Goal: Task Accomplishment & Management: Manage account settings

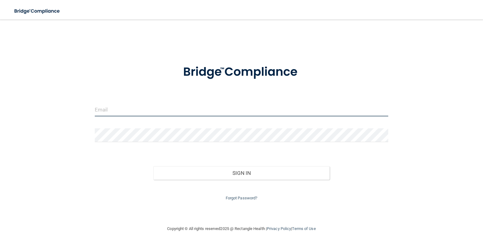
type input "[EMAIL_ADDRESS][DOMAIN_NAME]"
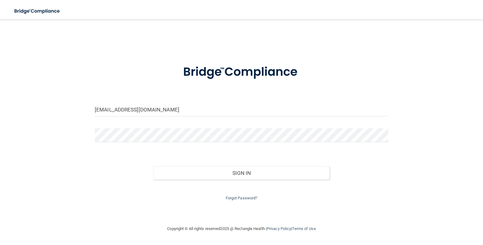
click at [223, 125] on form "[EMAIL_ADDRESS][DOMAIN_NAME] Invalid email/password. You don't have permission …" at bounding box center [242, 129] width 294 height 146
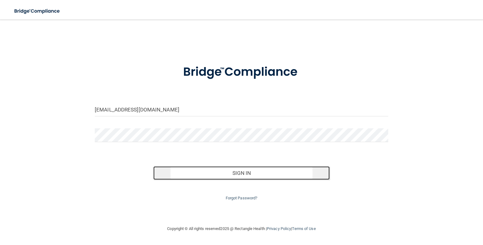
click at [235, 175] on button "Sign In" at bounding box center [241, 173] width 176 height 13
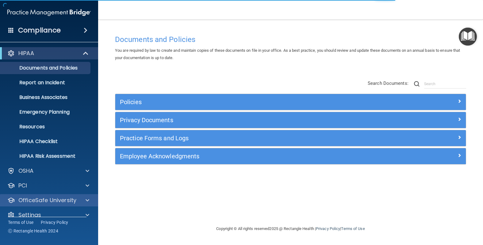
scroll to position [9, 0]
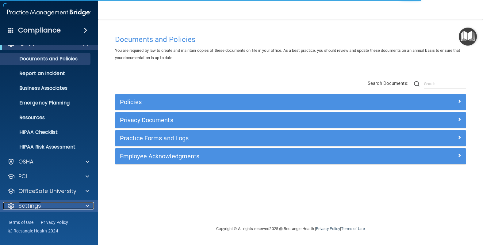
click at [89, 206] on span at bounding box center [88, 205] width 4 height 7
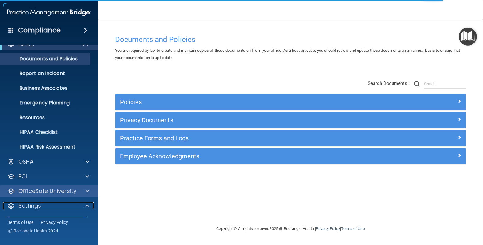
scroll to position [68, 0]
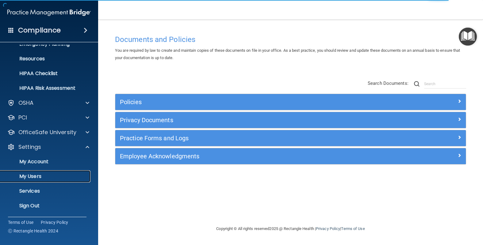
click at [49, 177] on p "My Users" at bounding box center [46, 177] width 84 height 6
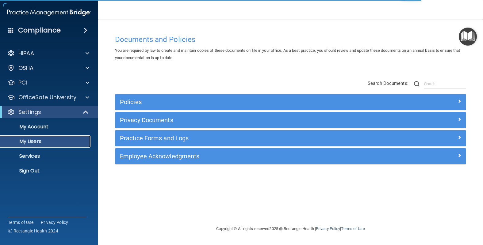
select select "20"
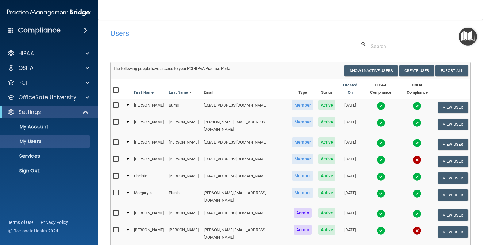
click at [116, 157] on input "checkbox" at bounding box center [116, 159] width 7 height 5
checkbox input "true"
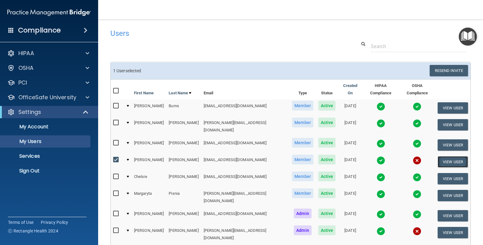
click at [452, 156] on button "View User" at bounding box center [453, 161] width 30 height 11
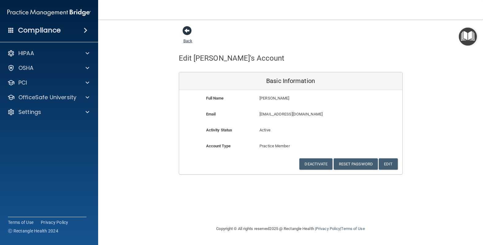
click at [187, 33] on span at bounding box center [187, 30] width 9 height 9
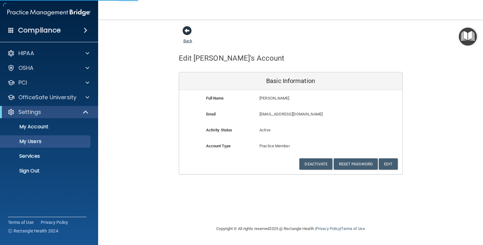
select select "20"
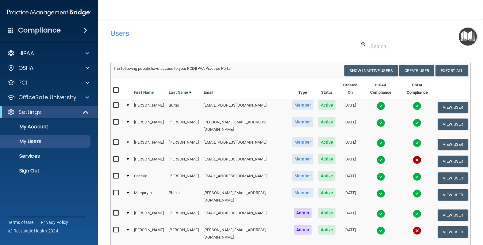
click at [128, 159] on div at bounding box center [128, 160] width 2 height 2
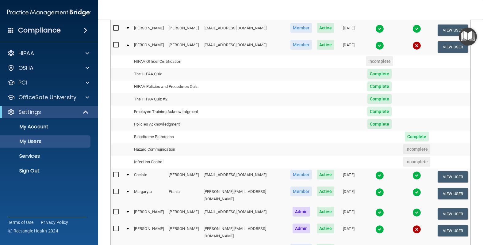
scroll to position [198, 0]
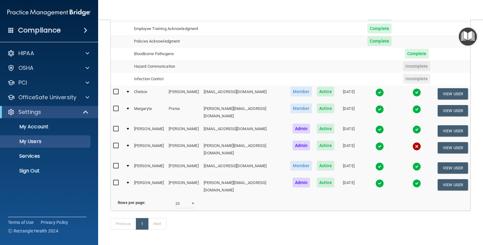
click at [128, 145] on div at bounding box center [128, 146] width 2 height 2
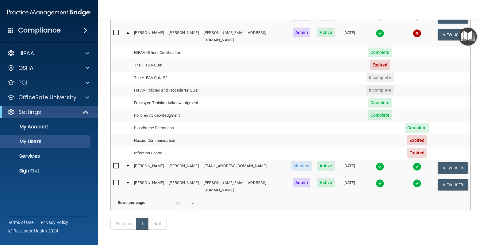
scroll to position [197, 0]
